Goal: Task Accomplishment & Management: Complete application form

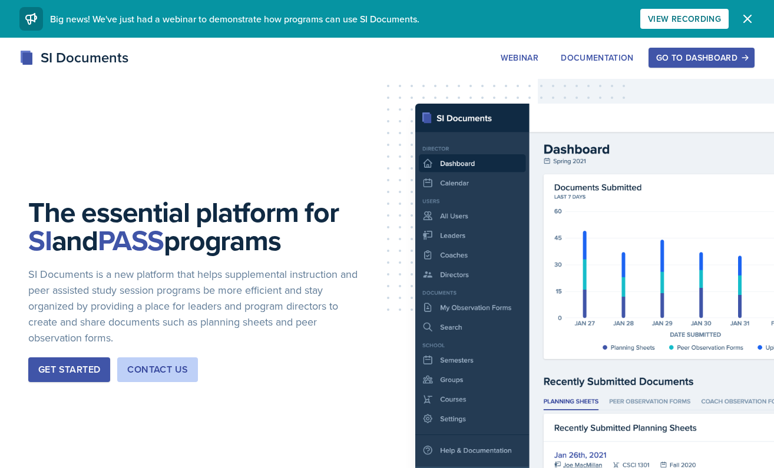
click at [668, 53] on div "Go to Dashboard" at bounding box center [701, 57] width 91 height 9
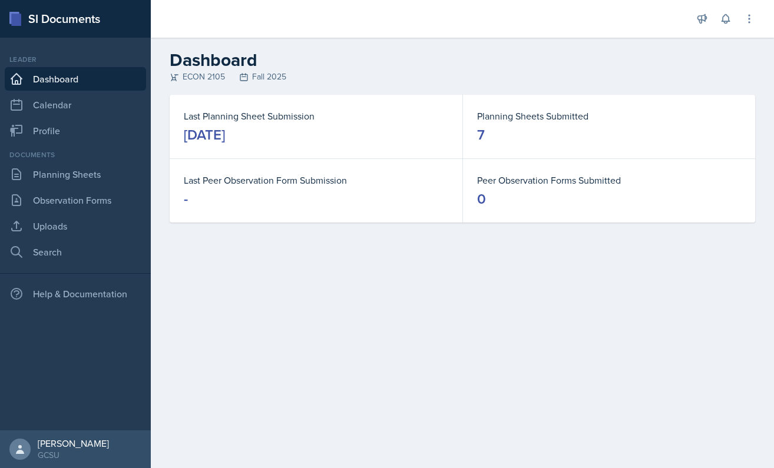
click at [85, 187] on div "Documents Planning Sheets Observation Forms Uploads Search" at bounding box center [75, 207] width 141 height 114
click at [84, 183] on link "Planning Sheets" at bounding box center [75, 175] width 141 height 24
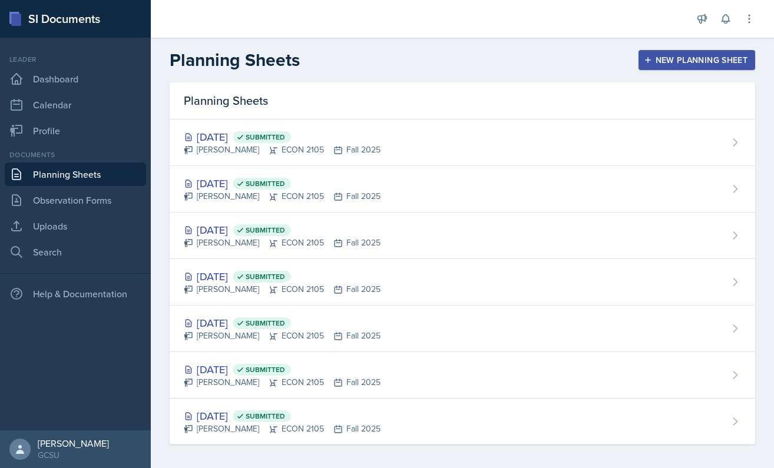
click at [653, 68] on button "New Planning Sheet" at bounding box center [697, 60] width 117 height 20
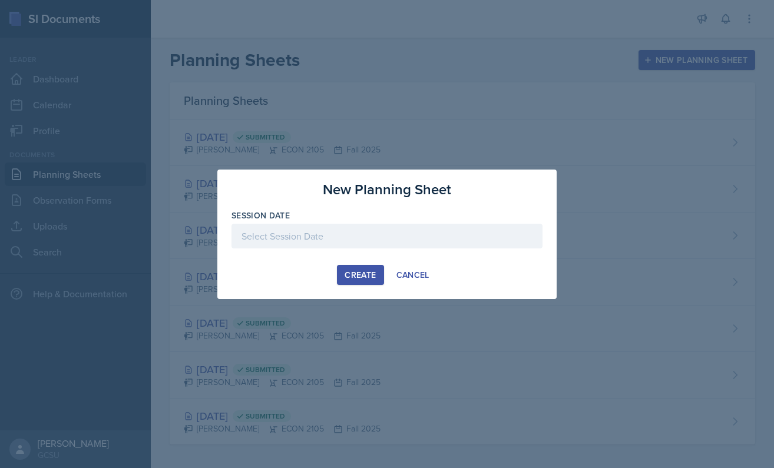
click at [302, 242] on div at bounding box center [387, 236] width 311 height 25
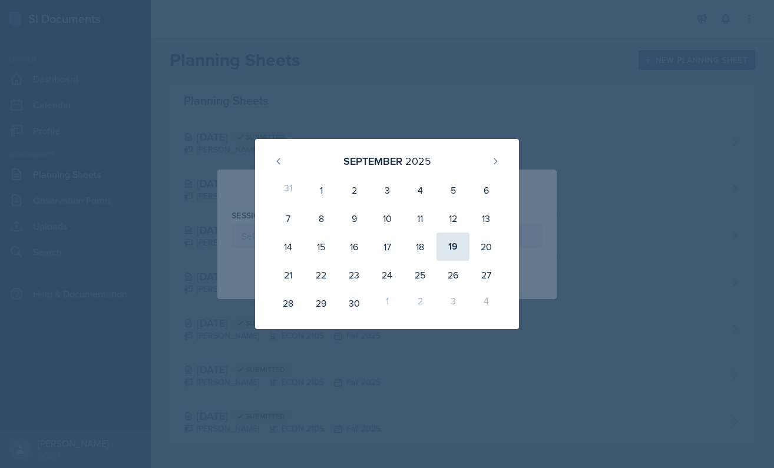
click at [450, 247] on div "19" at bounding box center [453, 247] width 33 height 28
type input "[DATE]"
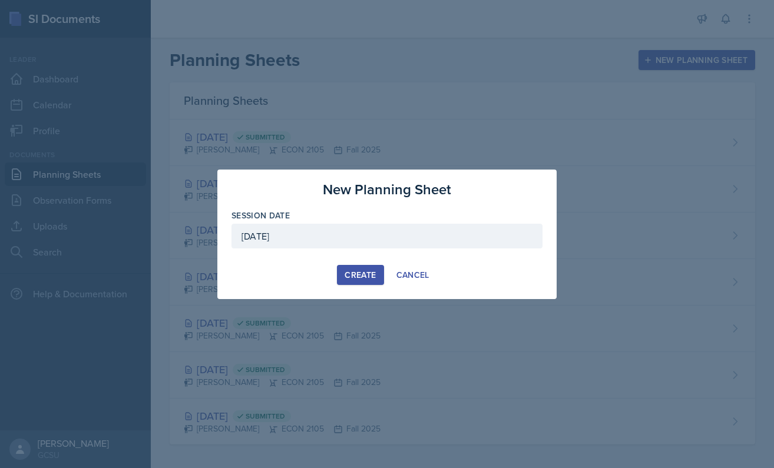
click at [350, 271] on div "Create" at bounding box center [360, 274] width 31 height 9
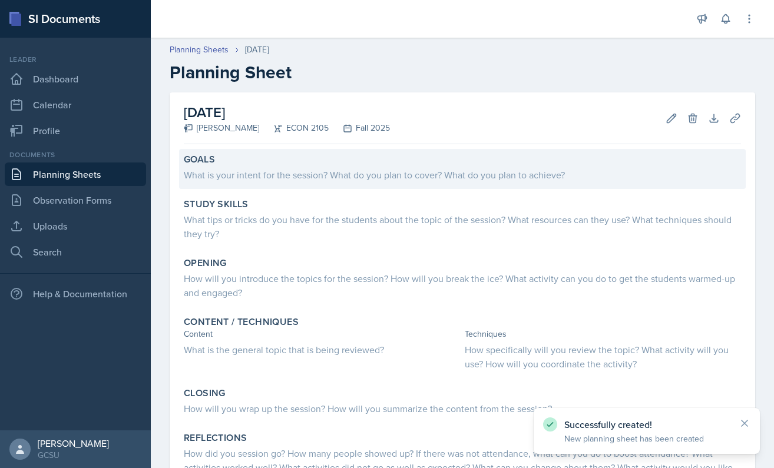
click at [253, 180] on div "What is your intent for the session? What do you plan to cover? What do you pla…" at bounding box center [462, 175] width 557 height 14
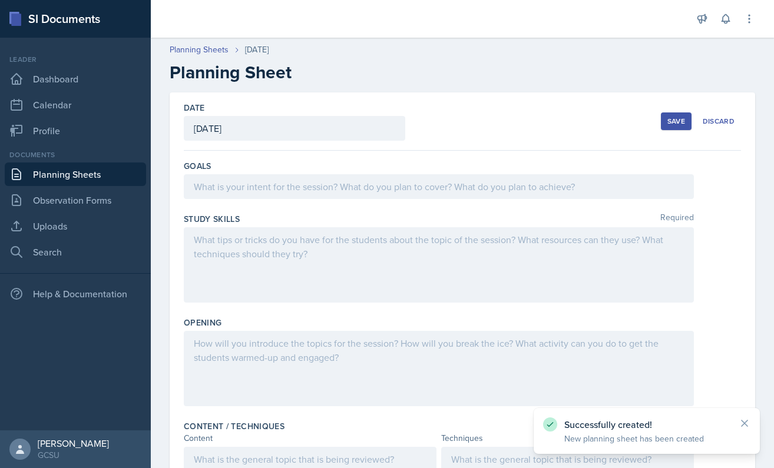
click at [244, 190] on div at bounding box center [439, 186] width 510 height 25
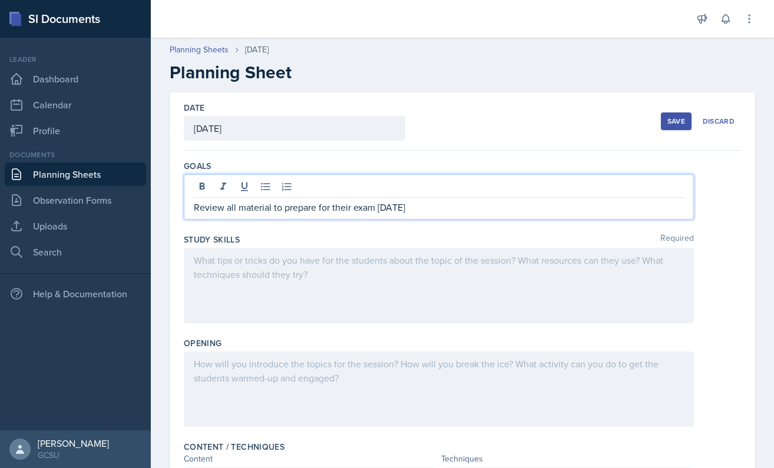
click at [241, 246] on div "Study Skills Required" at bounding box center [462, 281] width 557 height 104
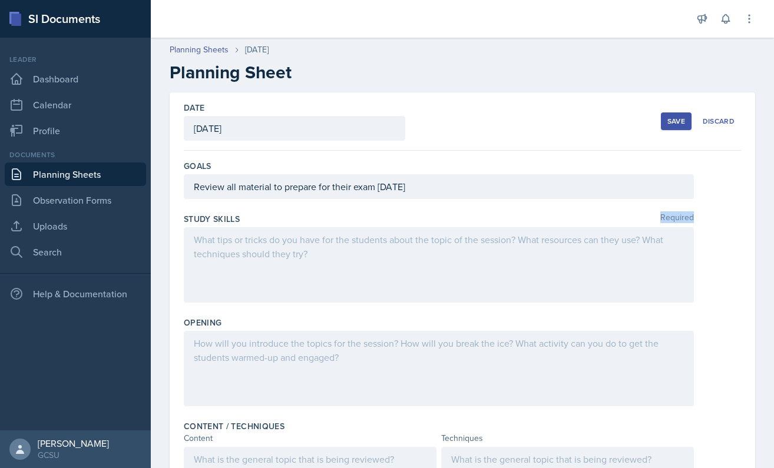
click at [249, 250] on div at bounding box center [439, 264] width 510 height 75
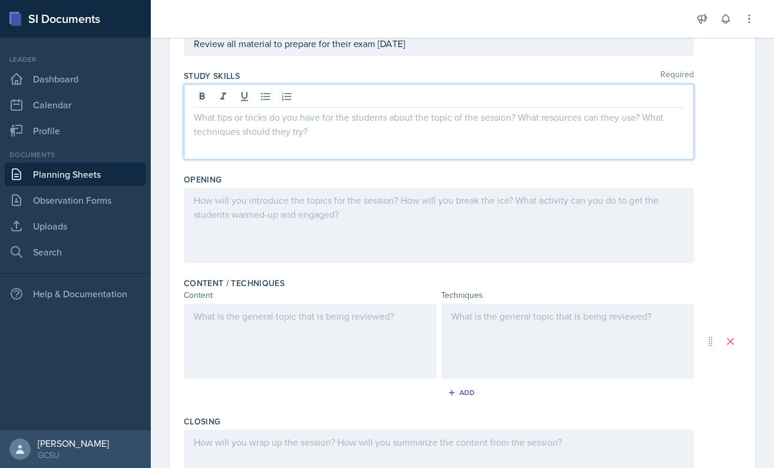
scroll to position [142, 0]
click at [517, 318] on div at bounding box center [567, 342] width 253 height 75
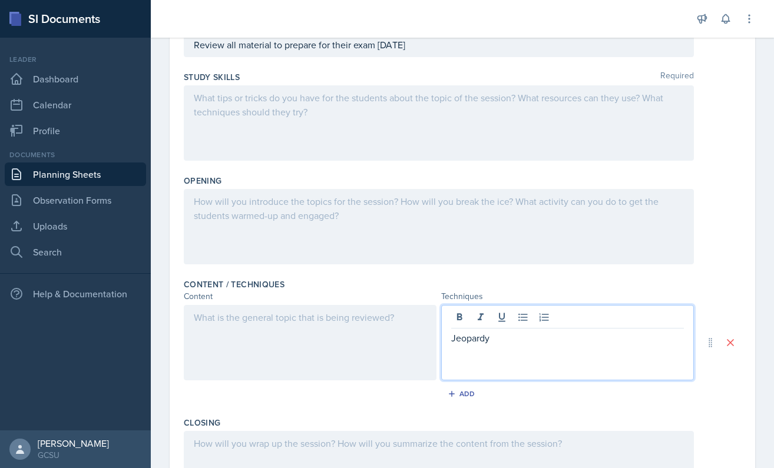
click at [411, 194] on div at bounding box center [439, 226] width 510 height 75
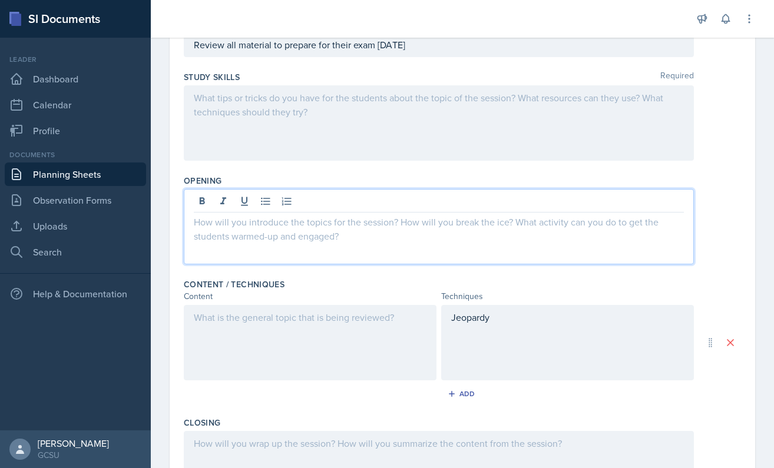
click at [314, 140] on div at bounding box center [439, 122] width 510 height 75
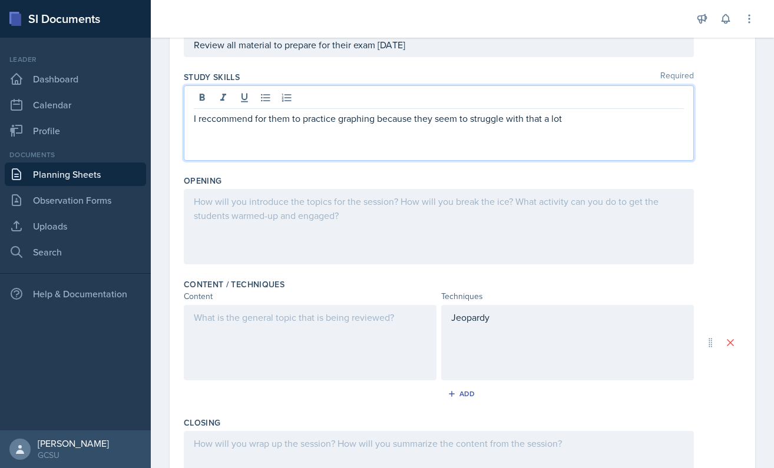
click at [214, 117] on p "I reccommend for them to practice graphing because they seem to struggle with t…" at bounding box center [439, 118] width 490 height 14
click at [489, 143] on div "I recommend for them to practice graphing because they seem to struggle with th…" at bounding box center [439, 122] width 510 height 75
click at [538, 136] on div "I recommend for them to practice graphing because they seem to struggle with th…" at bounding box center [439, 122] width 510 height 75
click at [590, 118] on p "I recommend for them to practice graphing because they seem to struggle with th…" at bounding box center [439, 118] width 490 height 14
click at [325, 202] on div at bounding box center [439, 226] width 510 height 75
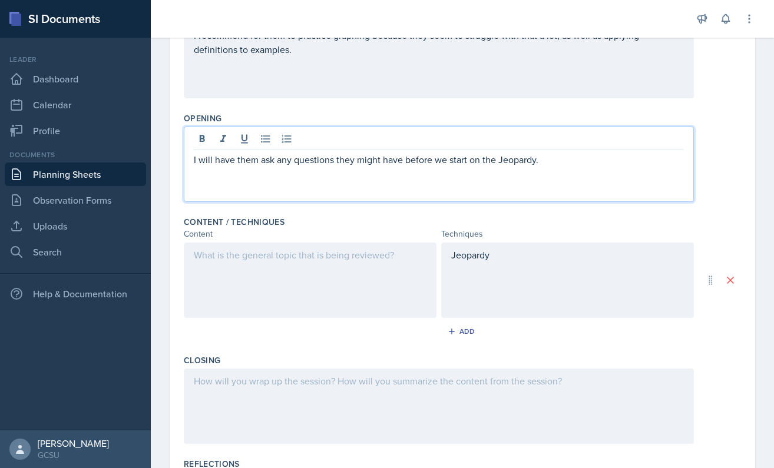
scroll to position [205, 0]
click at [247, 263] on div at bounding box center [310, 279] width 253 height 75
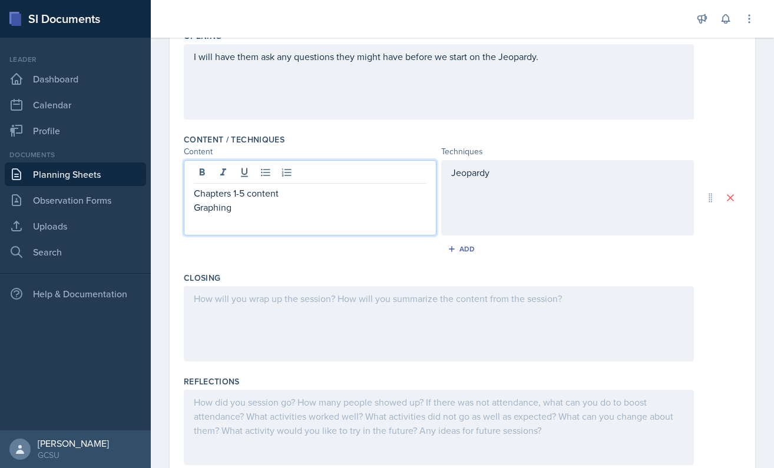
scroll to position [289, 0]
click at [435, 314] on div at bounding box center [439, 322] width 510 height 75
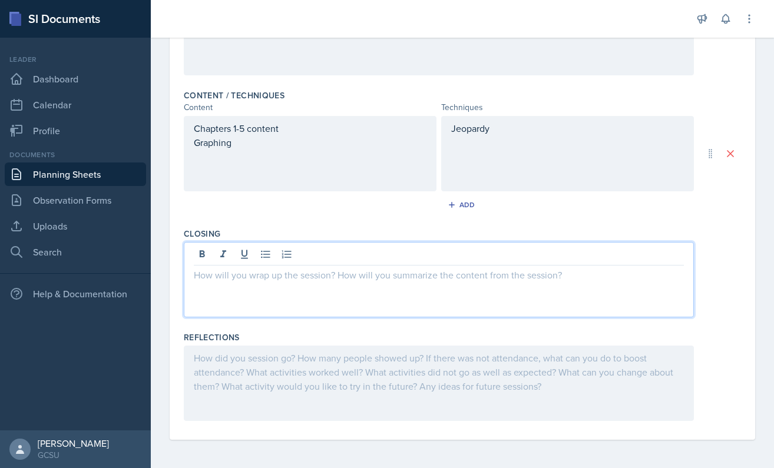
scroll to position [331, 0]
drag, startPoint x: 200, startPoint y: 275, endPoint x: 181, endPoint y: 275, distance: 19.4
click at [186, 275] on div "Any questions based on the Jeopardy that they may have come up woth during the …" at bounding box center [439, 279] width 510 height 75
click at [363, 278] on p "I'll ask if any questions based on the Jeopardy that they may have come up woth…" at bounding box center [439, 275] width 490 height 14
click at [516, 279] on p "I'll ask if any questions based on the Jeopardy that they may have come up woth…" at bounding box center [439, 275] width 490 height 14
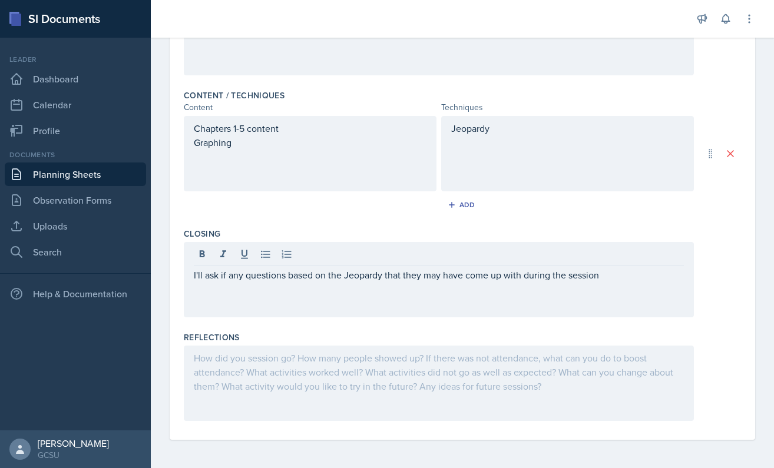
click at [270, 296] on div "I'll ask if any questions based on the Jeopardy that they may have come up with…" at bounding box center [439, 279] width 510 height 75
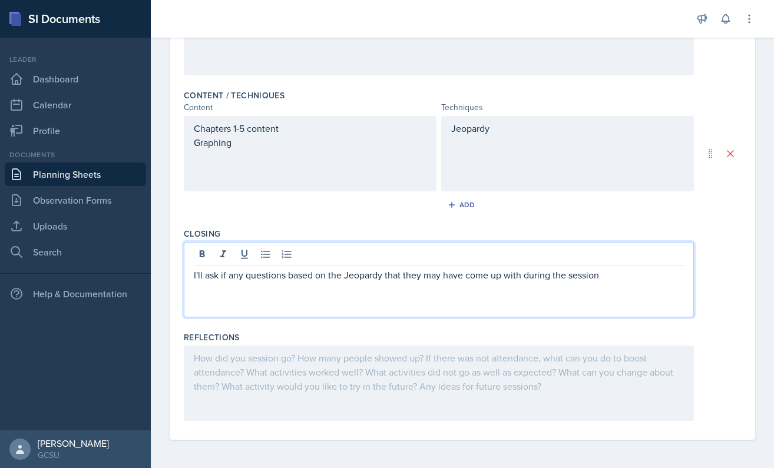
click at [334, 282] on p "I'll ask if any questions based on the Jeopardy that they may have come up with…" at bounding box center [439, 275] width 490 height 14
click at [390, 274] on p "I'll ask if any questions based on the Jeopardy that they may have come up with…" at bounding box center [439, 275] width 490 height 14
click at [609, 281] on p "I'll ask if any questions based on the Jeopardy that they may have come up with…" at bounding box center [439, 275] width 490 height 14
click at [335, 273] on p "I'll ask if any questions based on the Jeopardy that they may have come up with…" at bounding box center [439, 275] width 490 height 14
click at [315, 276] on p "I'll ask if any questions based on the Jeopardy that they may have come up with…" at bounding box center [439, 275] width 490 height 14
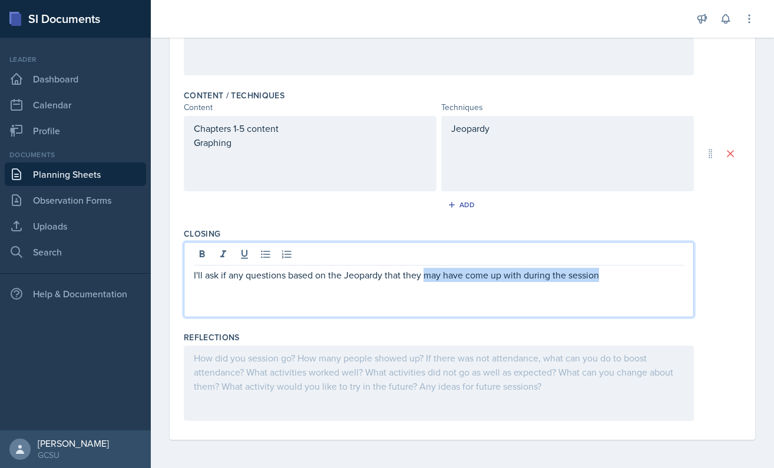
drag, startPoint x: 427, startPoint y: 276, endPoint x: 629, endPoint y: 276, distance: 202.7
click at [629, 276] on p "I'll ask if any questions based on the Jeopardy that they may have come up with…" at bounding box center [439, 275] width 490 height 14
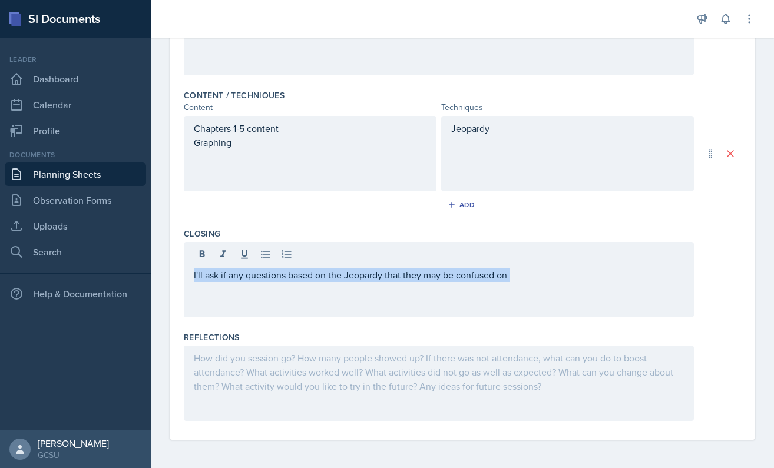
drag, startPoint x: 524, startPoint y: 286, endPoint x: 167, endPoint y: 285, distance: 357.6
click at [167, 285] on div "Date [DATE] [DATE] 31 1 2 3 4 5 6 7 8 9 10 11 12 13 14 15 16 17 18 19 20 21 22 …" at bounding box center [462, 114] width 623 height 707
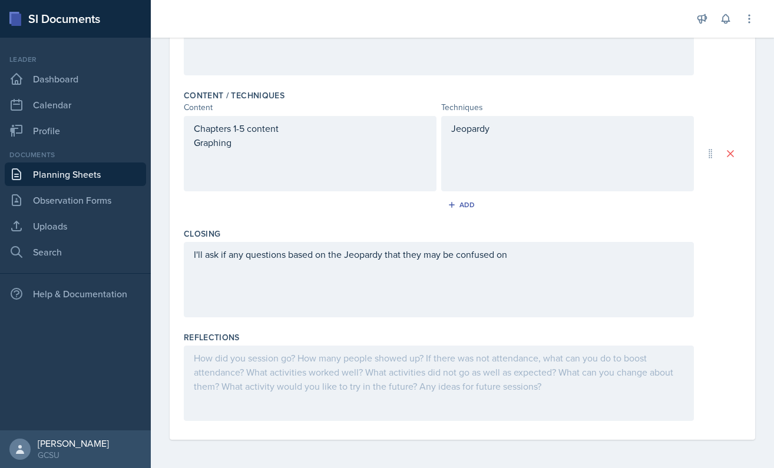
click at [468, 277] on div "I'll ask if any questions based on the Jeopardy that they may be confused on" at bounding box center [439, 279] width 510 height 75
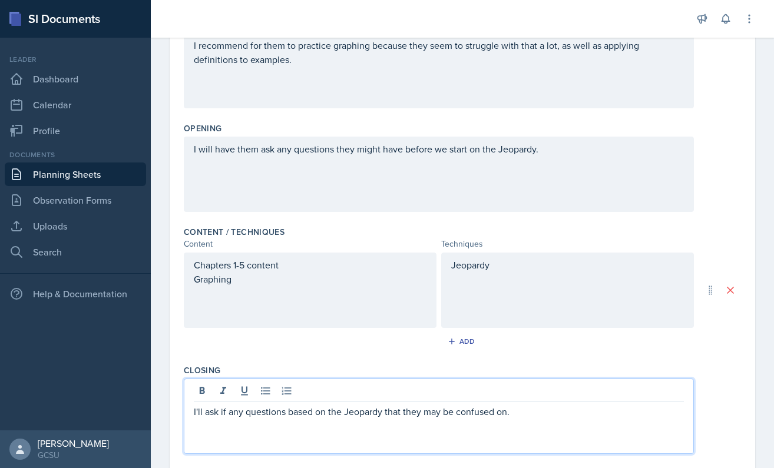
scroll to position [202, 0]
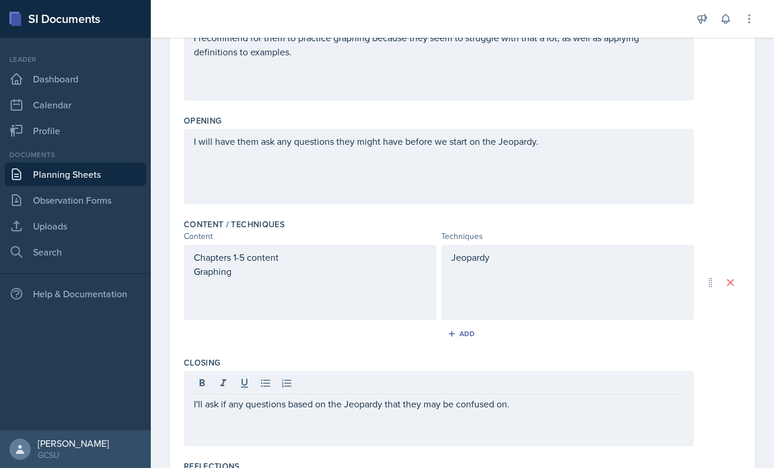
click at [507, 227] on div "Content / Techniques" at bounding box center [462, 225] width 557 height 12
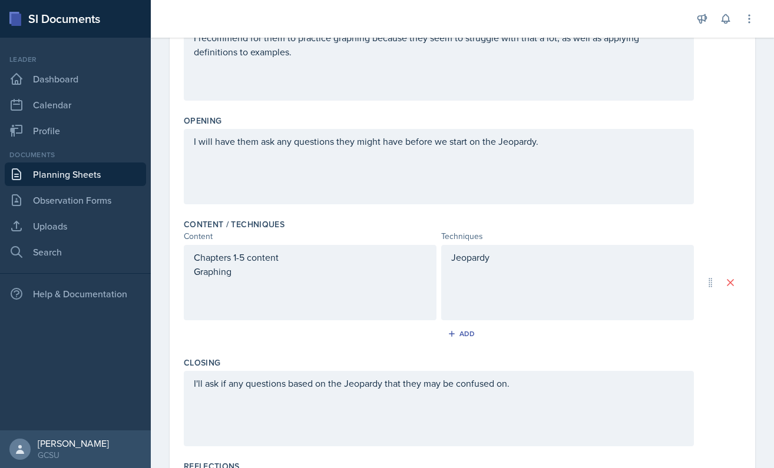
click at [507, 270] on div "Jeopardy" at bounding box center [567, 282] width 253 height 75
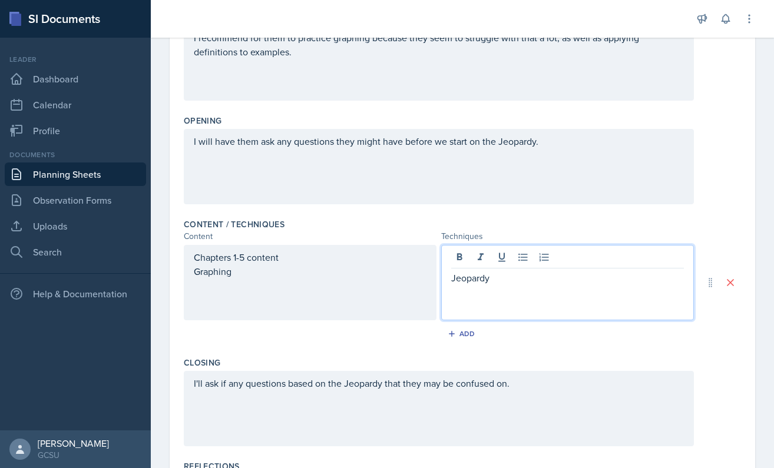
click at [449, 285] on div "Jeopardy" at bounding box center [567, 282] width 253 height 75
click at [454, 279] on p "Jeopardy" at bounding box center [567, 278] width 233 height 14
click at [692, 333] on div "Add" at bounding box center [462, 336] width 557 height 22
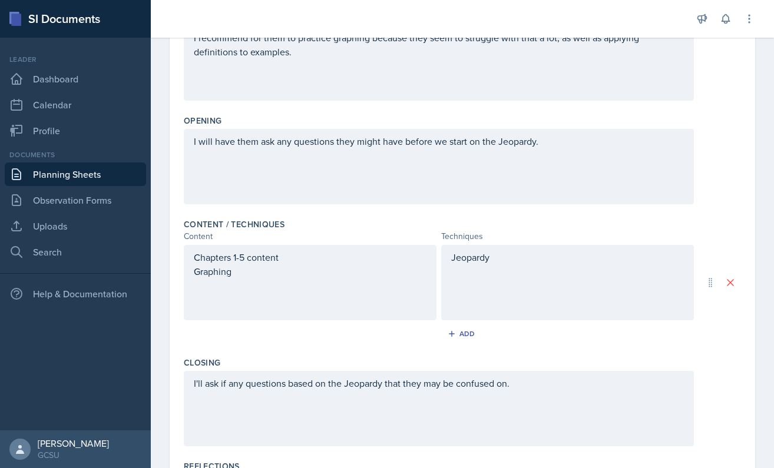
click at [498, 273] on div "Jeopardy" at bounding box center [567, 282] width 253 height 75
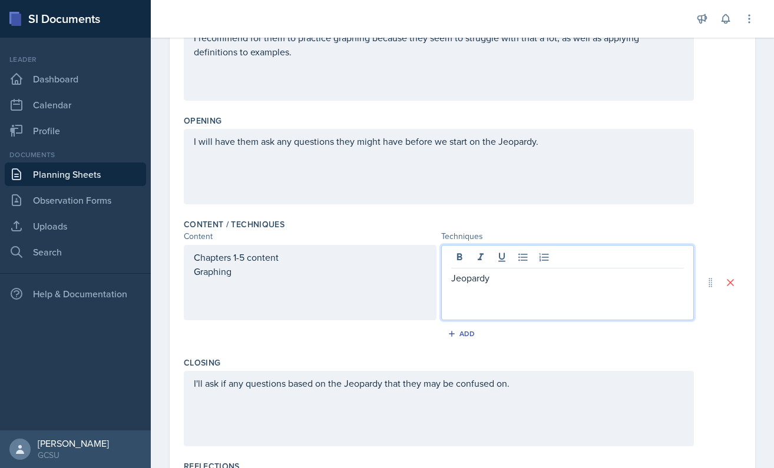
click at [498, 273] on p "Jeopardy" at bounding box center [567, 278] width 233 height 14
click at [745, 388] on div "Date [DATE] [DATE] 31 1 2 3 4 5 6 7 8 9 10 11 12 13 14 15 16 17 18 19 20 21 22 …" at bounding box center [463, 229] width 586 height 679
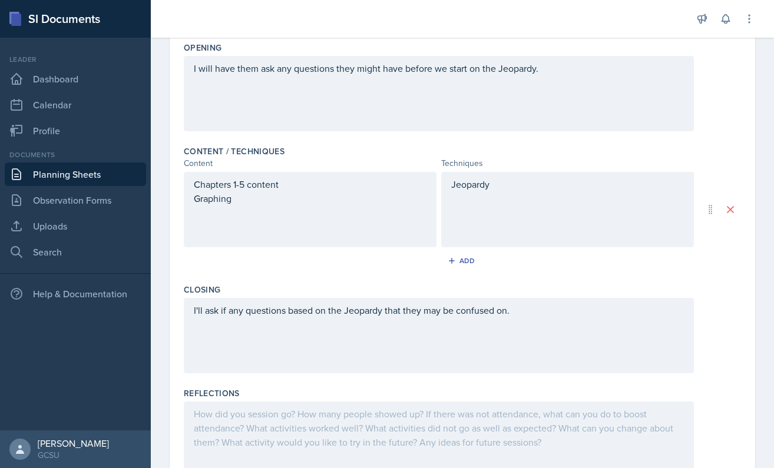
scroll to position [286, 0]
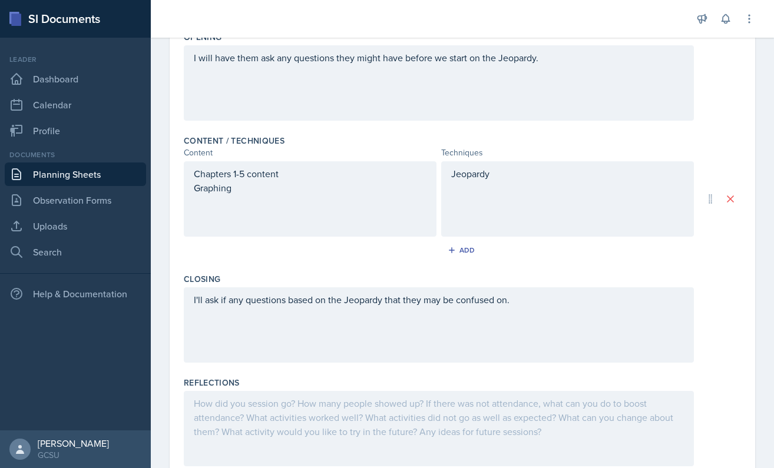
click at [559, 217] on div "Jeopardy" at bounding box center [567, 198] width 253 height 75
click at [685, 306] on div "I'll ask if any questions based on the Jeopardy that they may be confused on." at bounding box center [439, 324] width 510 height 75
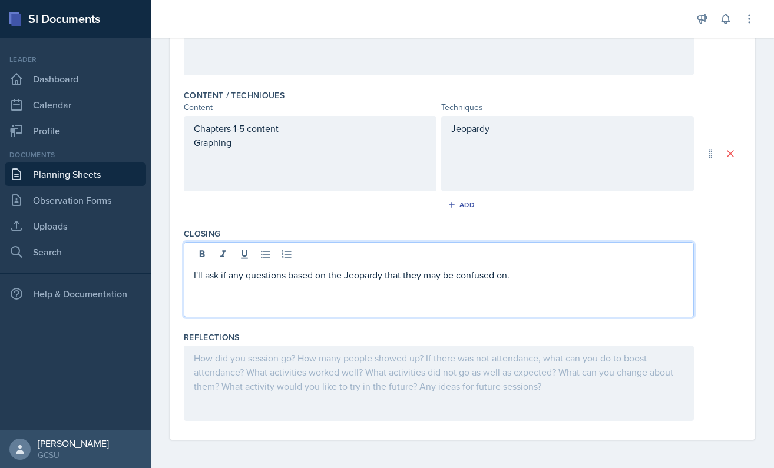
click at [710, 320] on div "Closing I'll ask if any questions based on the Jeopardy that they may be confus…" at bounding box center [462, 275] width 557 height 104
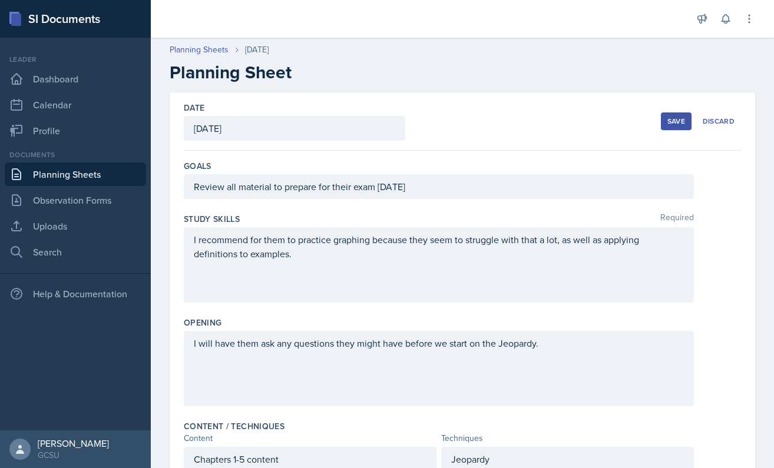
scroll to position [0, 0]
click at [674, 117] on div "Save" at bounding box center [676, 121] width 18 height 9
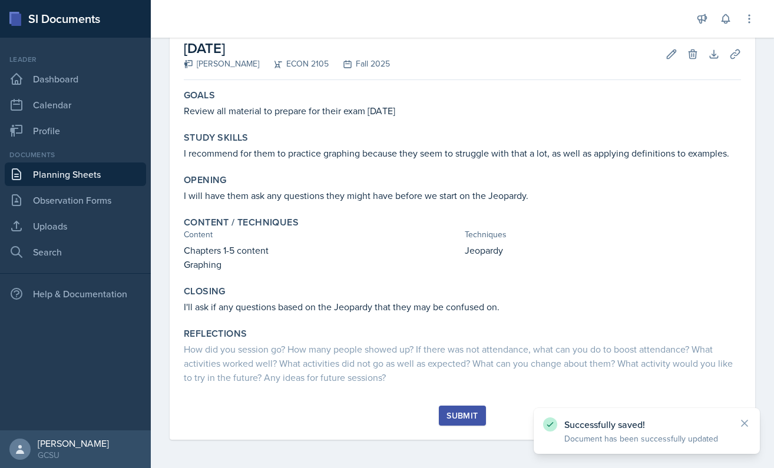
scroll to position [64, 0]
click at [455, 416] on div "Submit" at bounding box center [462, 415] width 31 height 9
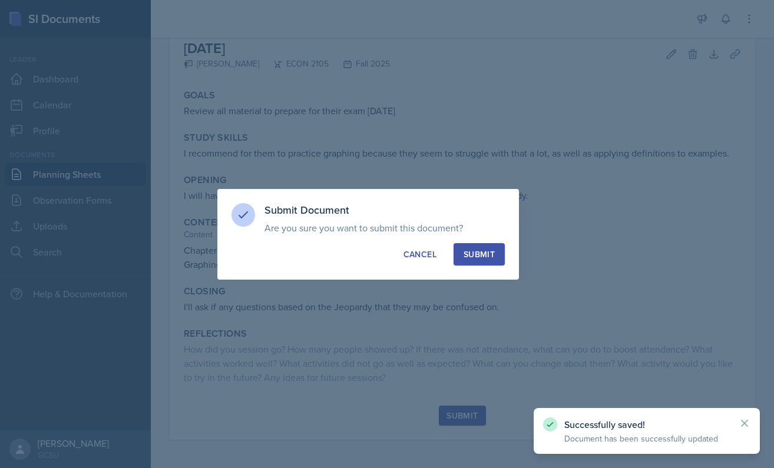
click at [467, 252] on div "Submit" at bounding box center [479, 255] width 31 height 12
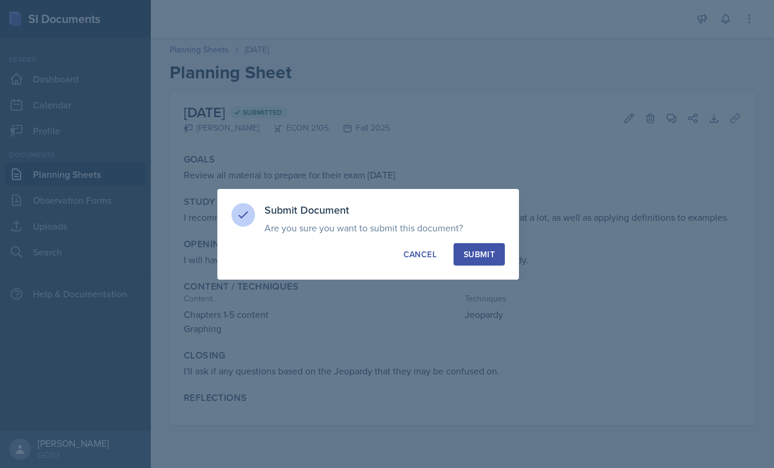
scroll to position [0, 0]
